Goal: Information Seeking & Learning: Learn about a topic

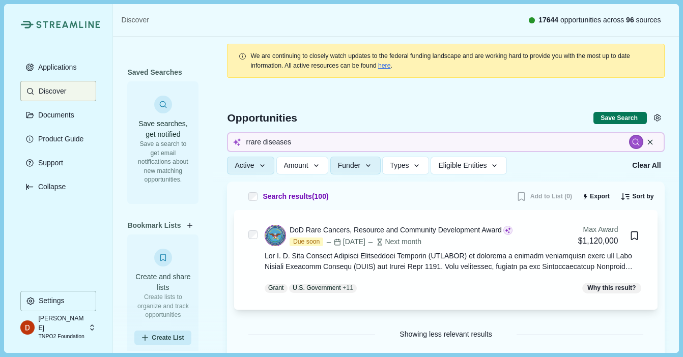
type input "rare diseases"
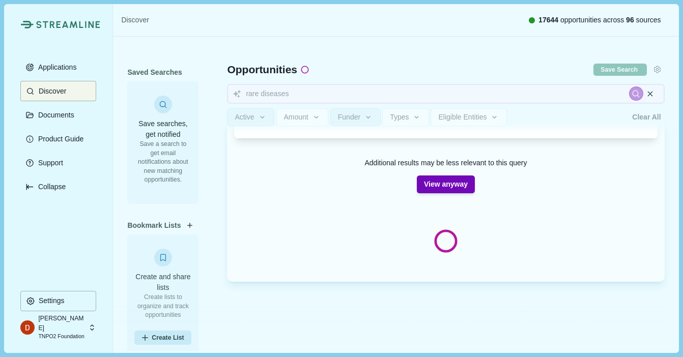
scroll to position [105, 0]
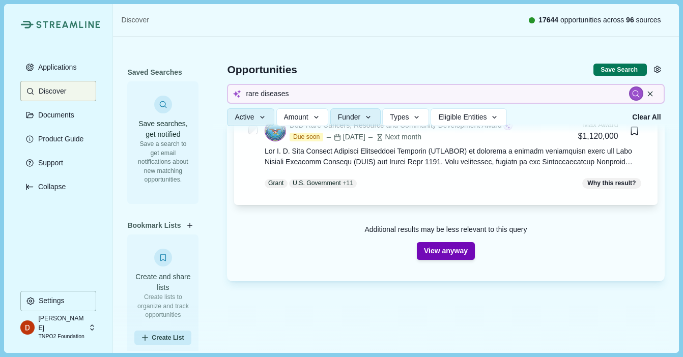
click at [467, 251] on button "View anyway" at bounding box center [446, 251] width 58 height 18
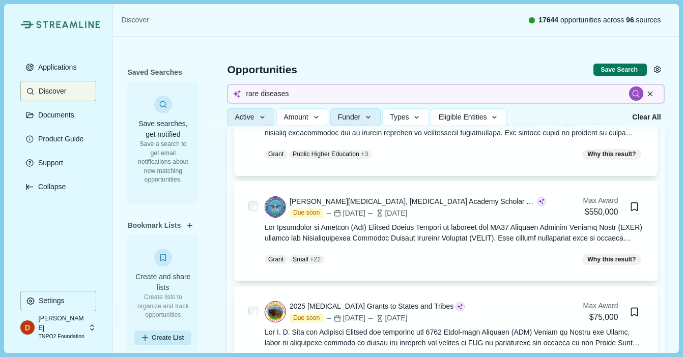
scroll to position [0, 0]
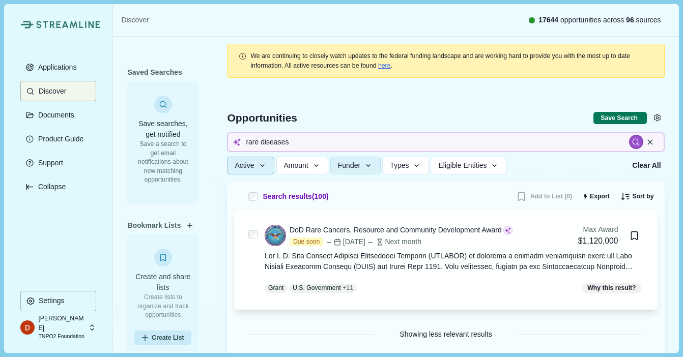
click at [260, 164] on icon "button" at bounding box center [262, 165] width 9 height 9
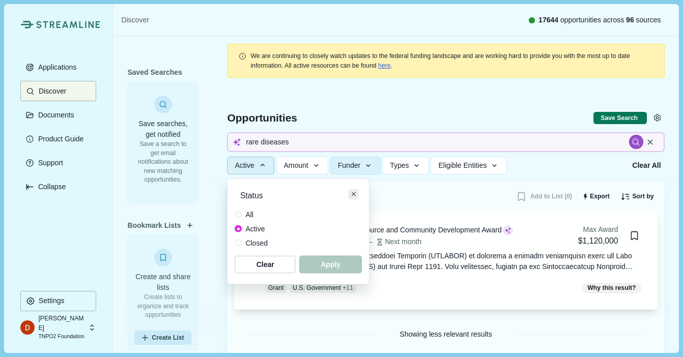
click at [350, 193] on button "Close" at bounding box center [353, 194] width 11 height 11
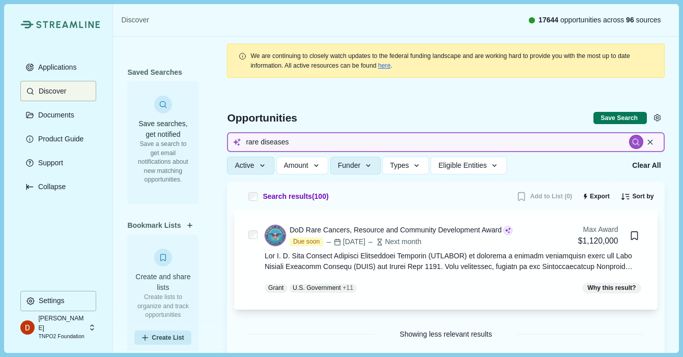
click at [308, 147] on input "rare diseases" at bounding box center [445, 142] width 437 height 20
drag, startPoint x: 350, startPoint y: 137, endPoint x: 334, endPoint y: 144, distance: 17.8
click at [346, 140] on input "rare diseases" at bounding box center [445, 142] width 437 height 20
click at [330, 144] on input "rare diseases" at bounding box center [445, 142] width 437 height 20
drag, startPoint x: 330, startPoint y: 144, endPoint x: 219, endPoint y: 133, distance: 111.5
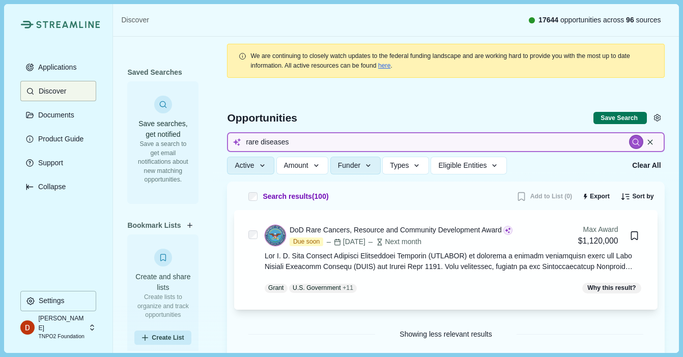
click at [227, 133] on div "Opportunities Save Search Include missing values rare diseases Active Status Al…" at bounding box center [445, 133] width 437 height 97
type input "n"
type input "level iii [MEDICAL_DATA]"
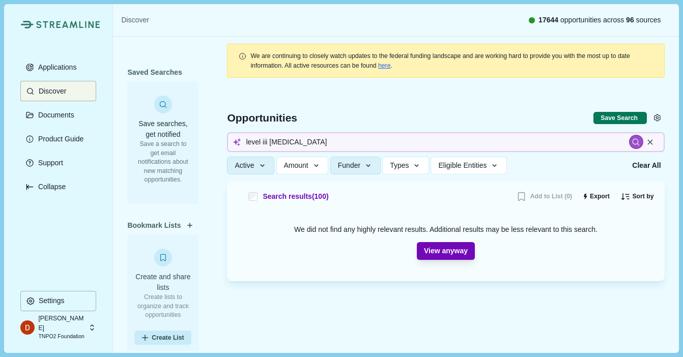
click at [439, 252] on button "View anyway" at bounding box center [446, 251] width 58 height 18
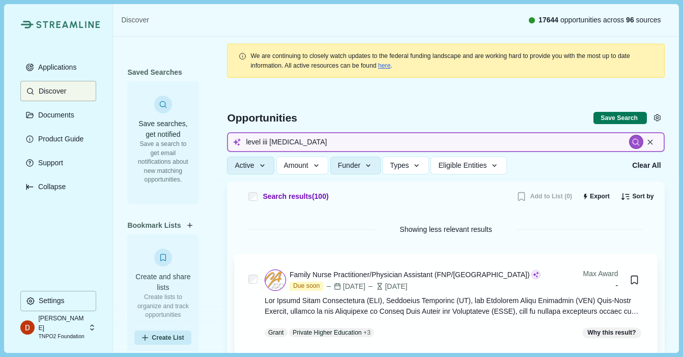
click at [360, 149] on input "level iii [MEDICAL_DATA]" at bounding box center [445, 142] width 437 height 20
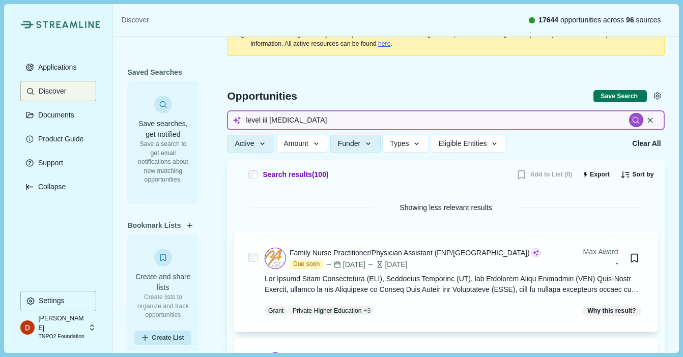
scroll to position [16, 0]
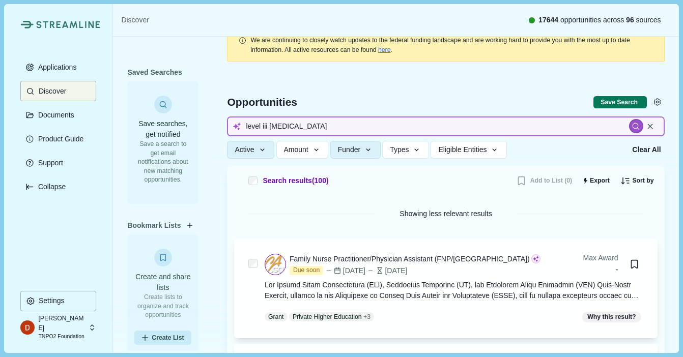
drag, startPoint x: 306, startPoint y: 131, endPoint x: 161, endPoint y: 111, distance: 146.8
type input "r"
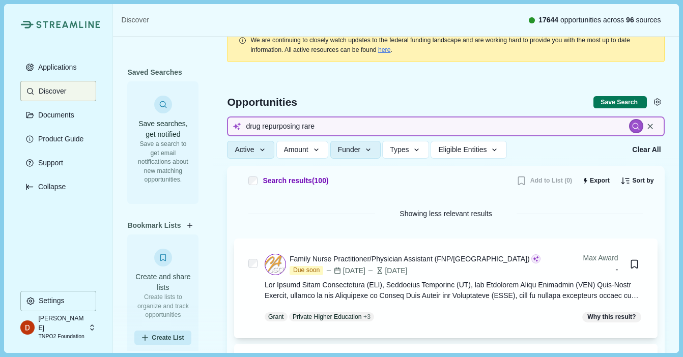
type input "drug repurposing rare"
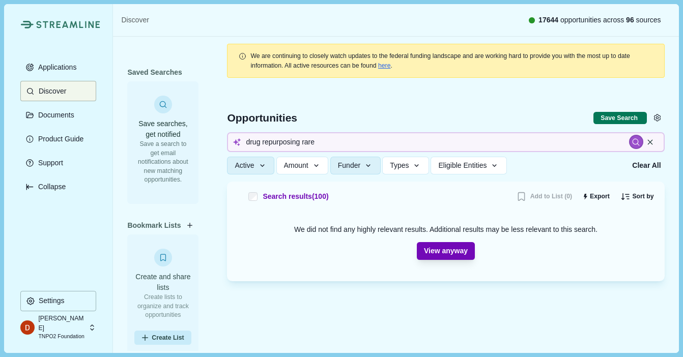
click at [436, 245] on button "View anyway" at bounding box center [446, 251] width 58 height 18
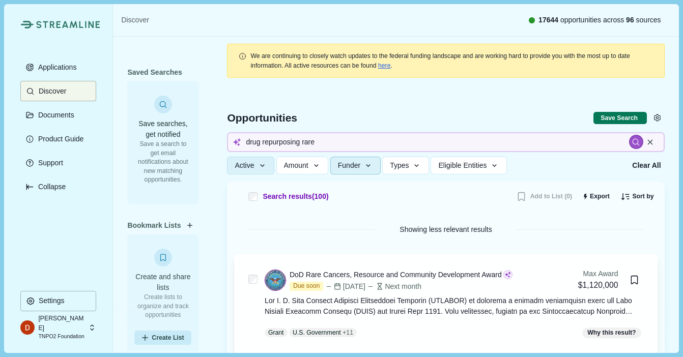
click at [380, 164] on button "Funder" at bounding box center [355, 166] width 50 height 18
click at [583, 220] on div "Showing less relevant results" at bounding box center [445, 229] width 394 height 25
click at [408, 166] on span "Types" at bounding box center [399, 165] width 19 height 9
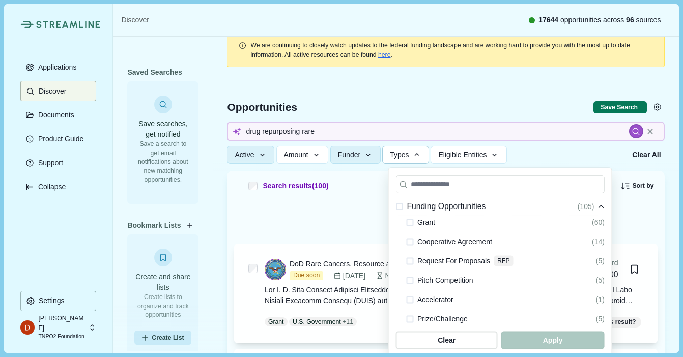
click at [400, 206] on span at bounding box center [399, 206] width 7 height 7
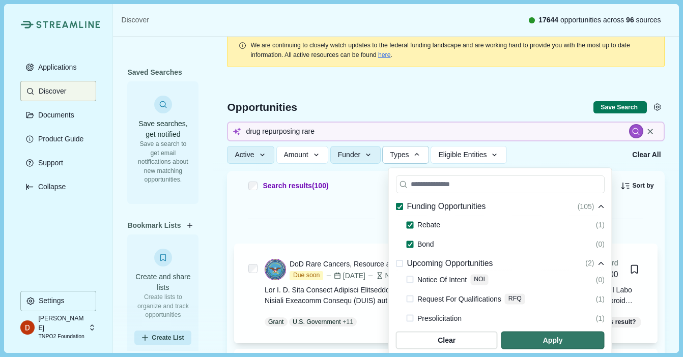
scroll to position [304, 0]
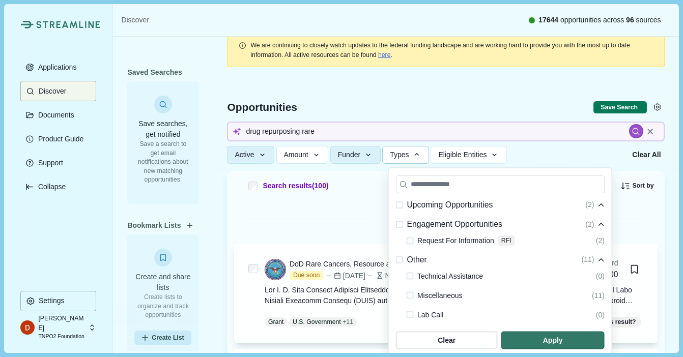
click at [403, 207] on div "Upcoming Opportunities" at bounding box center [444, 205] width 97 height 13
click at [395, 264] on section "Funding Opportunities ( 105 ) Grant (60) Cooperative Agreement (14) Request For…" at bounding box center [500, 264] width 224 height 193
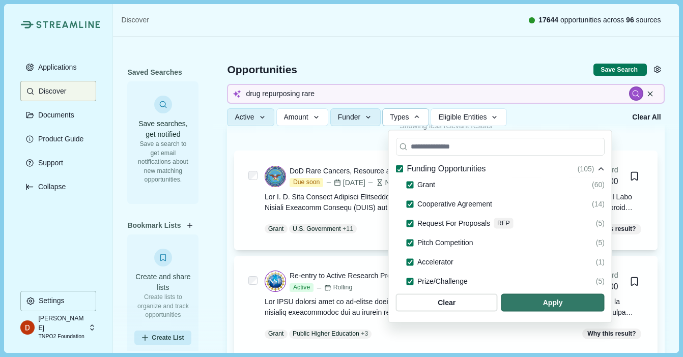
scroll to position [106, 0]
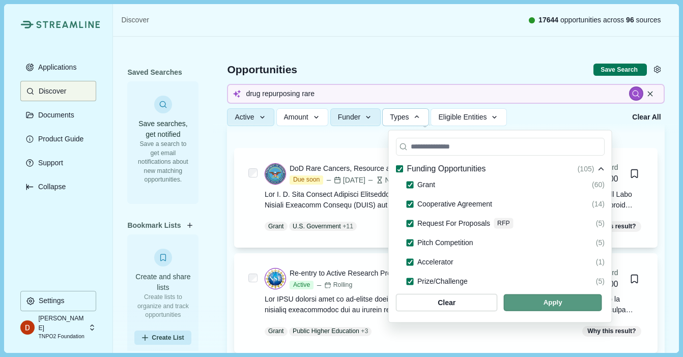
drag, startPoint x: 549, startPoint y: 305, endPoint x: 546, endPoint y: 296, distance: 9.5
click at [549, 305] on span "button" at bounding box center [553, 303] width 98 height 17
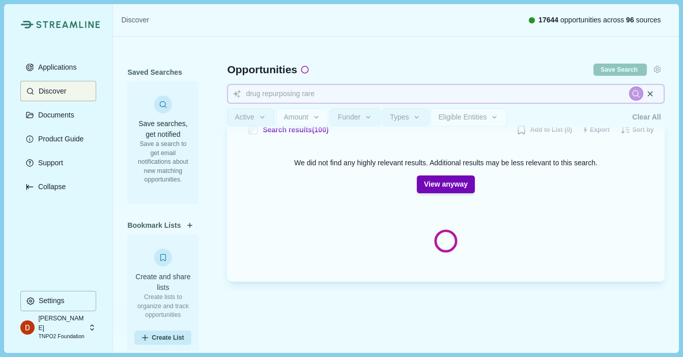
scroll to position [18, 0]
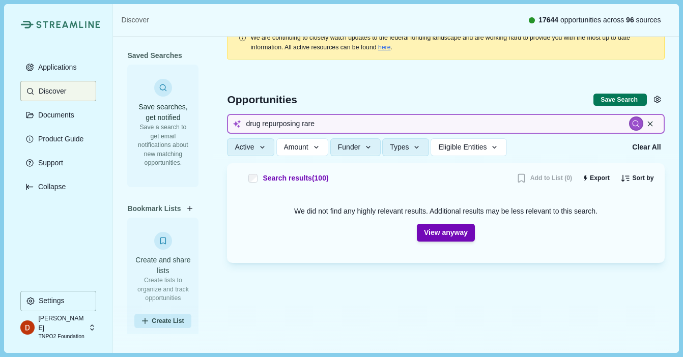
click at [508, 116] on input "drug repurposing rare" at bounding box center [445, 124] width 437 height 20
click at [494, 132] on input "drug repurposing rare" at bounding box center [445, 124] width 437 height 20
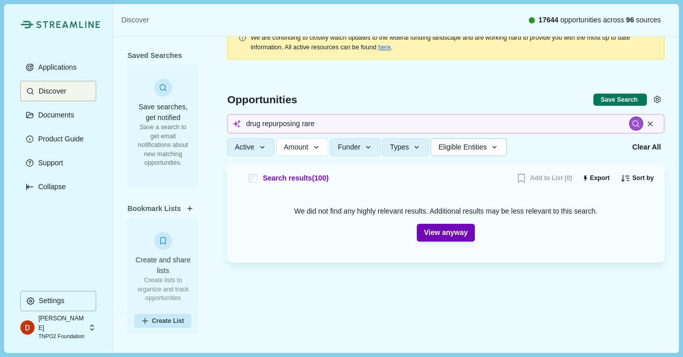
click at [486, 146] on span "Eligible Entities" at bounding box center [462, 147] width 48 height 9
click at [536, 140] on div "Active Status All Active Closed Clear Apply Amount Award Ceiling - Total Award …" at bounding box center [426, 147] width 398 height 18
click at [252, 139] on button "Active" at bounding box center [250, 147] width 47 height 18
click at [218, 153] on div at bounding box center [445, 114] width 465 height 97
click at [450, 239] on button "View anyway" at bounding box center [446, 233] width 58 height 18
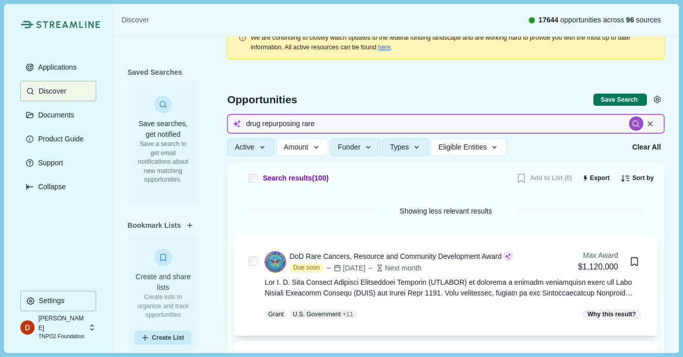
click at [340, 127] on input "drug repurposing rare" at bounding box center [445, 124] width 437 height 20
drag, startPoint x: 340, startPoint y: 127, endPoint x: 124, endPoint y: 103, distance: 217.5
type input "r"
type input "w"
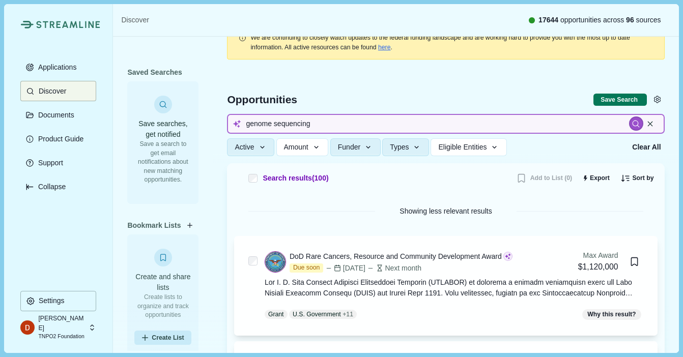
type input "genome sequencing"
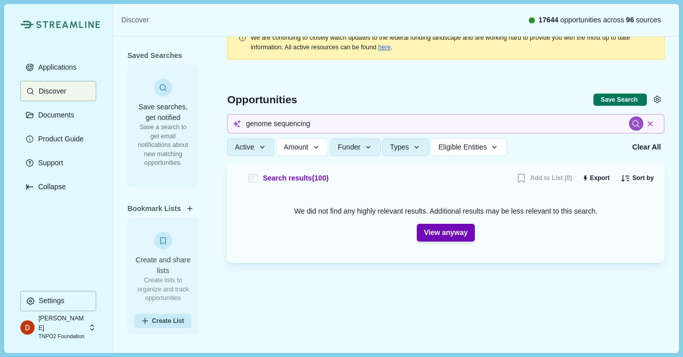
click at [646, 122] on icon at bounding box center [650, 124] width 9 height 9
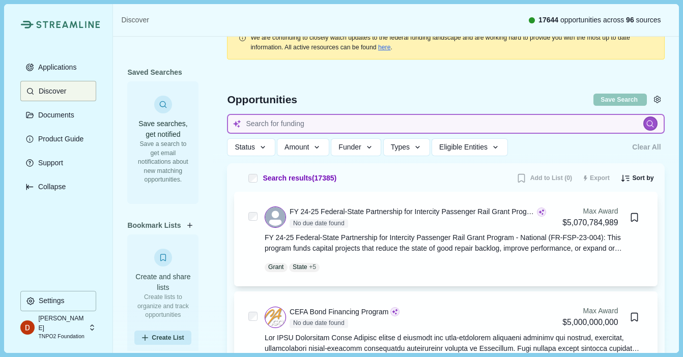
click at [339, 120] on input at bounding box center [445, 124] width 437 height 20
type input "rWGS"
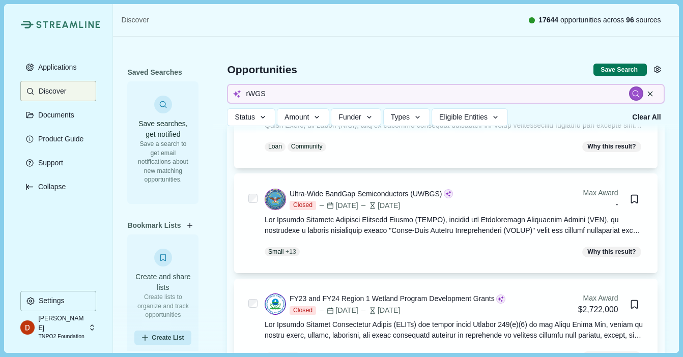
scroll to position [1086, 0]
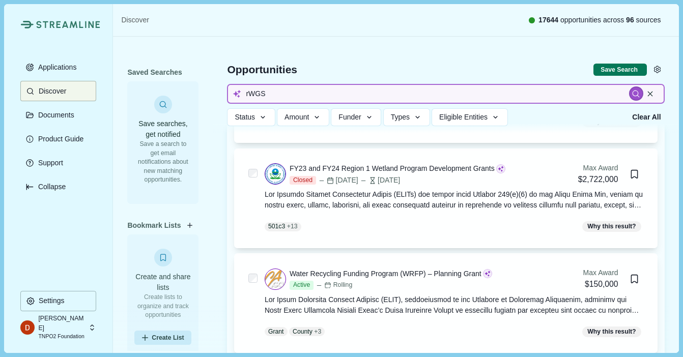
drag, startPoint x: 290, startPoint y: 95, endPoint x: 152, endPoint y: 75, distance: 139.3
type input "h"
type input "rapid whole"
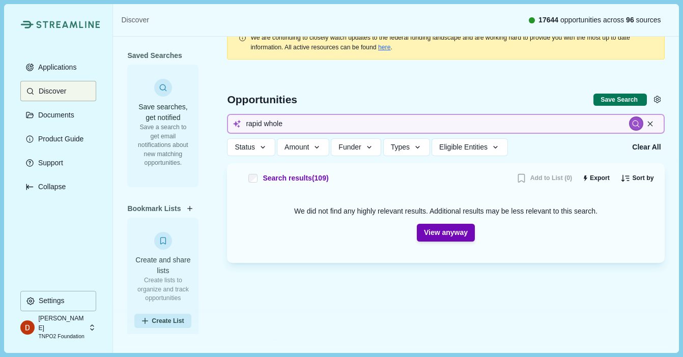
scroll to position [18, 0]
click at [310, 122] on input "rapid whole" at bounding box center [445, 124] width 437 height 20
type input "rapid whole genome"
click at [456, 233] on button "View anyway" at bounding box center [446, 233] width 58 height 18
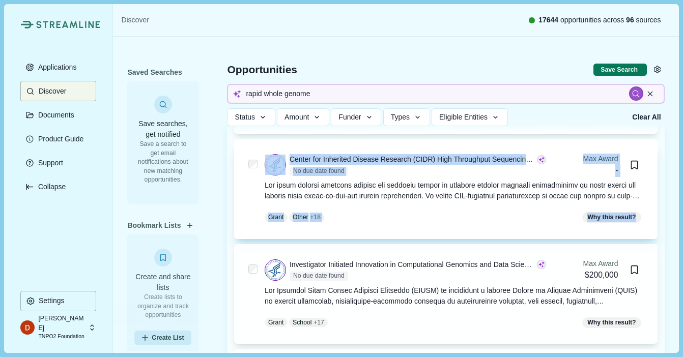
scroll to position [234, 0]
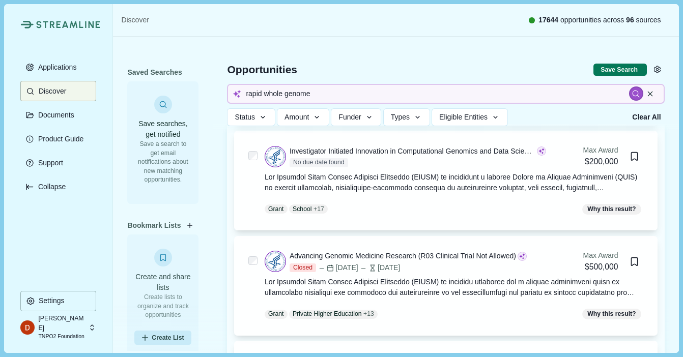
scroll to position [324, 0]
